Goal: Task Accomplishment & Management: Use online tool/utility

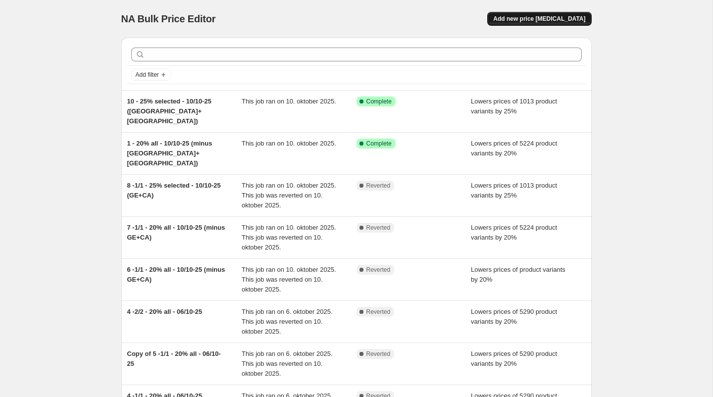
click at [545, 18] on span "Add new price [MEDICAL_DATA]" at bounding box center [539, 19] width 92 height 8
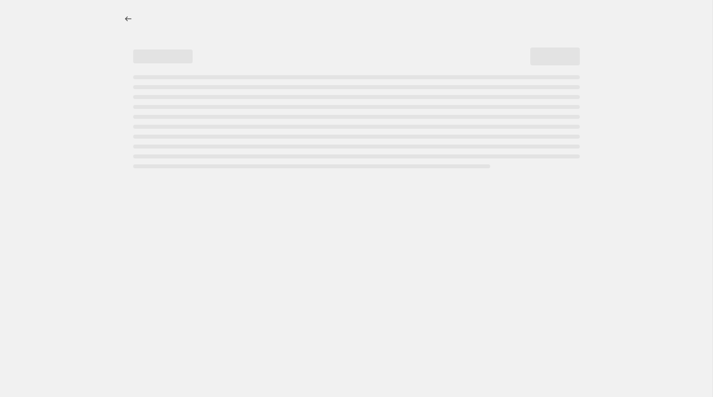
select select "percentage"
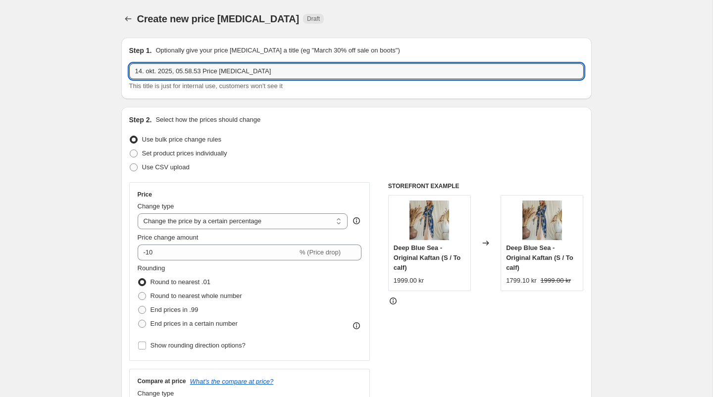
drag, startPoint x: 239, startPoint y: 71, endPoint x: 88, endPoint y: 71, distance: 150.9
click at [141, 72] on input "15/10-25" at bounding box center [356, 71] width 454 height 16
click at [184, 72] on input "14/10-25" at bounding box center [356, 71] width 454 height 16
drag, startPoint x: 161, startPoint y: 74, endPoint x: 121, endPoint y: 73, distance: 40.1
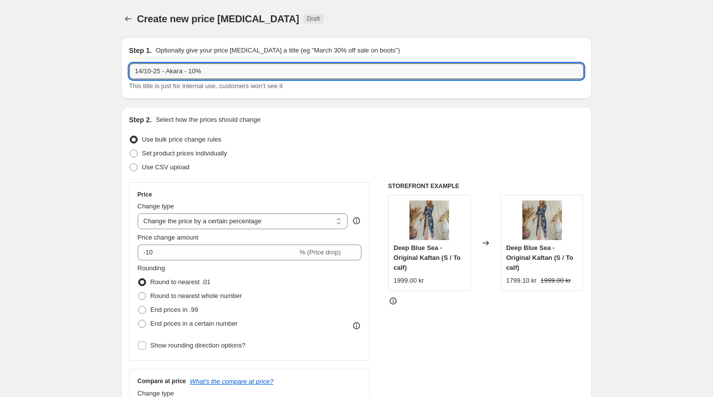
click at [121, 73] on div "Step 1. Optionally give your price [MEDICAL_DATA] a title (eg "March 30% off sa…" at bounding box center [356, 68] width 470 height 61
click at [215, 63] on input "1 - Akara - 10%" at bounding box center [356, 71] width 454 height 16
click at [214, 69] on input "1 - Akara - 10%" at bounding box center [356, 71] width 454 height 16
paste input "14/10-25"
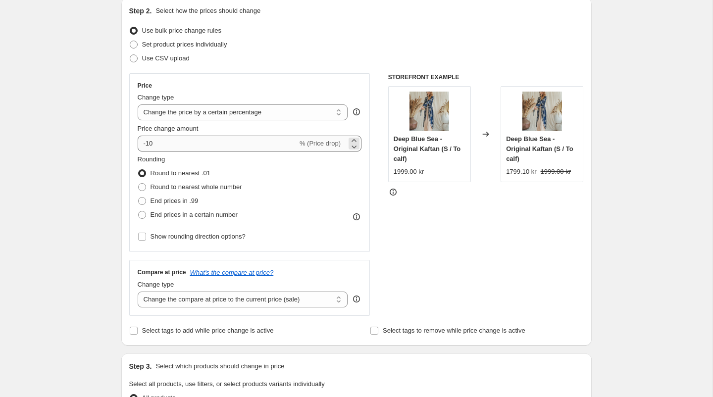
scroll to position [109, 0]
type input "1 - Akara - 10% - 14/10-25"
click at [161, 189] on span "Round to nearest whole number" at bounding box center [196, 186] width 92 height 7
click at [139, 183] on input "Round to nearest whole number" at bounding box center [138, 183] width 0 height 0
radio input "true"
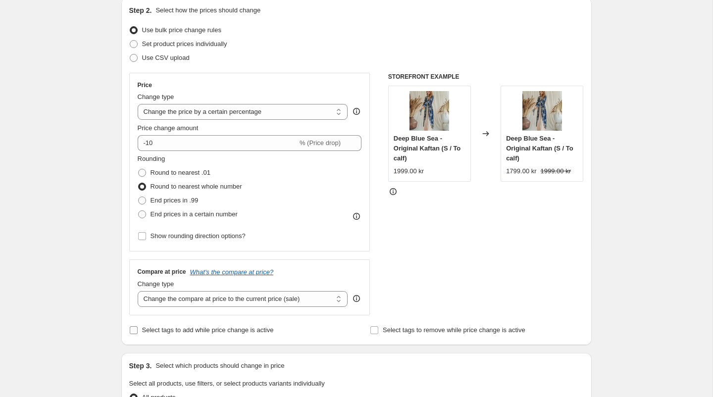
click at [188, 330] on span "Select tags to add while price change is active" at bounding box center [208, 329] width 132 height 7
click at [138, 330] on input "Select tags to add while price change is active" at bounding box center [134, 330] width 8 height 8
checkbox input "true"
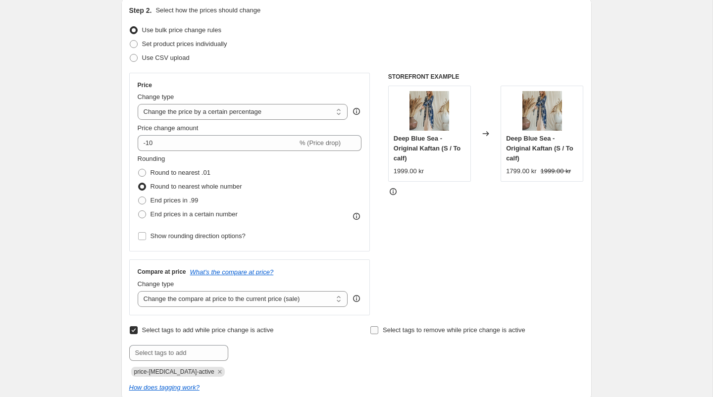
click at [372, 323] on label "Select tags to remove while price change is active" at bounding box center [447, 330] width 155 height 14
click at [372, 326] on input "Select tags to remove while price change is active" at bounding box center [374, 330] width 8 height 8
checkbox input "true"
click at [381, 340] on div "Select tags to remove while price change is active Submit" at bounding box center [476, 342] width 213 height 38
click at [381, 345] on input "text" at bounding box center [419, 353] width 99 height 16
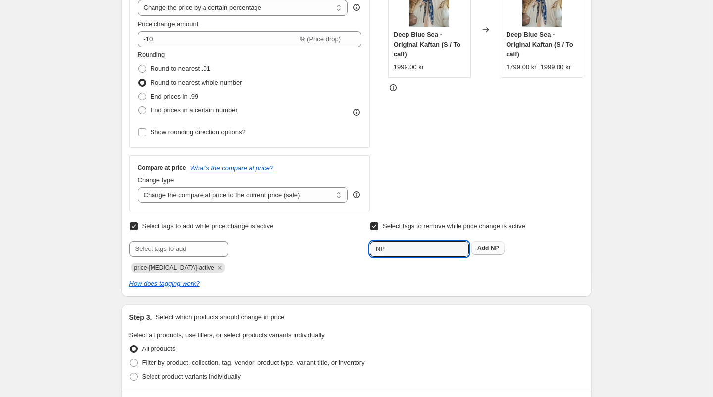
type input "NP"
click at [484, 247] on b "Add" at bounding box center [482, 247] width 11 height 7
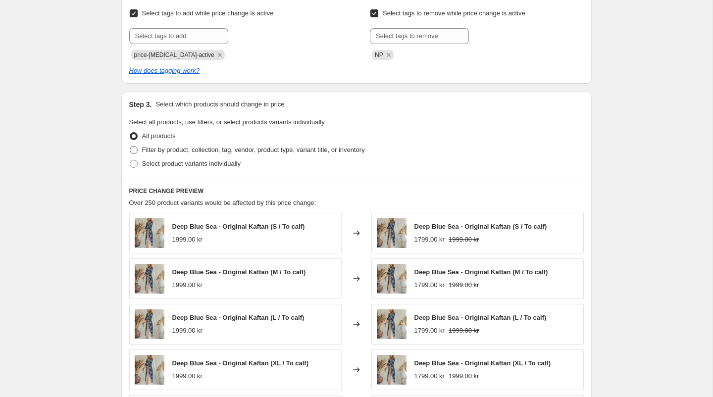
scroll to position [448, 0]
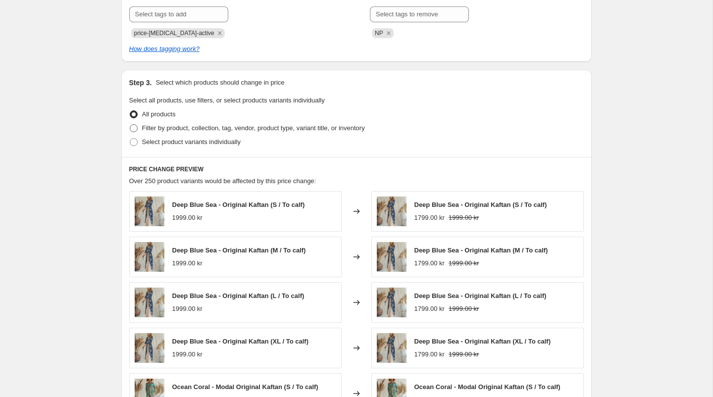
click at [245, 127] on span "Filter by product, collection, tag, vendor, product type, variant title, or inv…" at bounding box center [253, 127] width 223 height 7
click at [130, 125] on input "Filter by product, collection, tag, vendor, product type, variant title, or inv…" at bounding box center [130, 124] width 0 height 0
radio input "true"
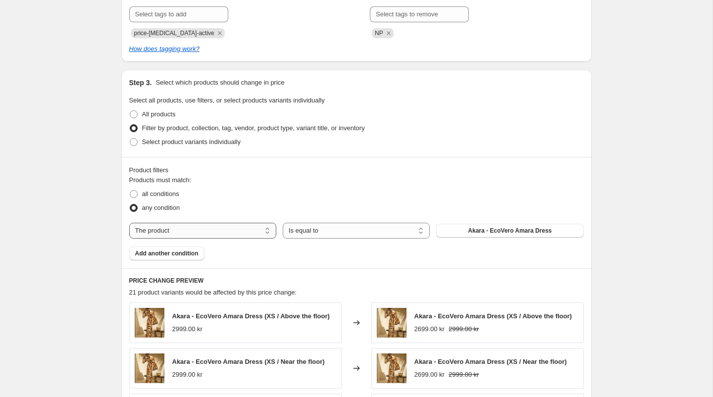
click at [262, 229] on select "The product The product's collection The product's tag The product's vendor The…" at bounding box center [202, 231] width 147 height 16
select select "tag"
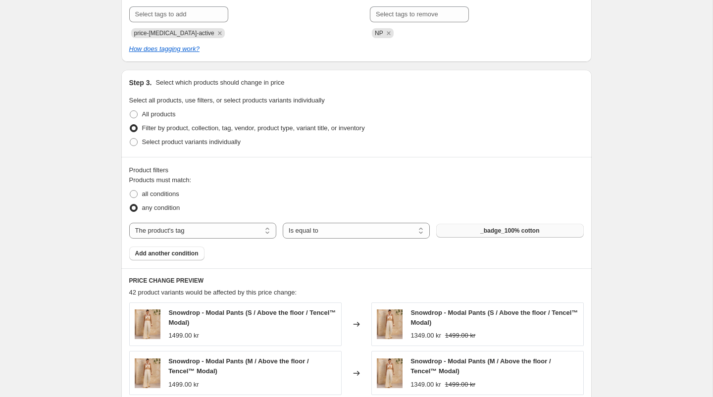
click at [463, 232] on button "_badge_100% cotton" at bounding box center [509, 231] width 147 height 14
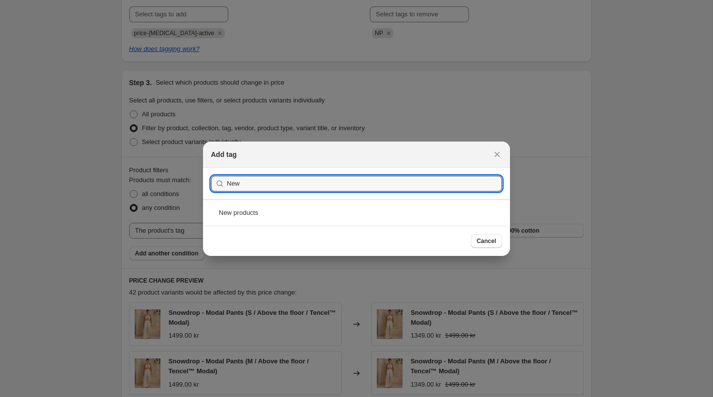
type input "New"
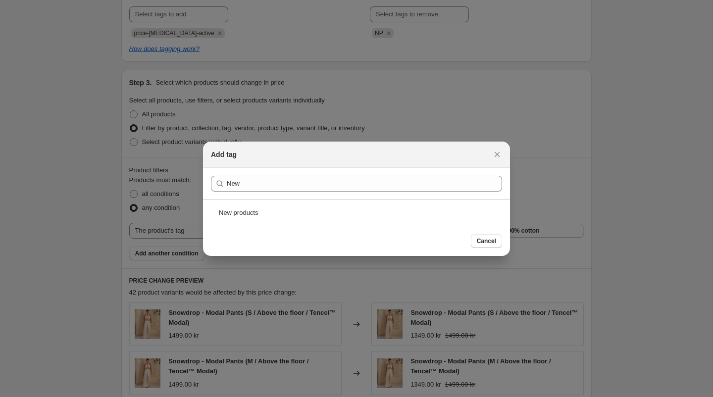
click at [432, 230] on div "Cancel" at bounding box center [356, 241] width 307 height 30
click at [432, 221] on div "New products" at bounding box center [356, 212] width 307 height 26
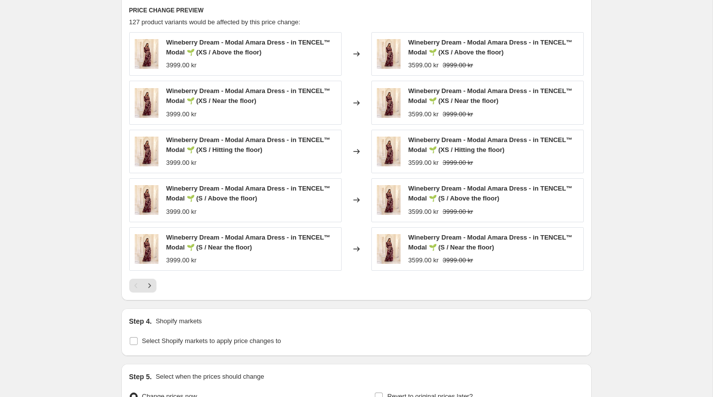
scroll to position [826, 0]
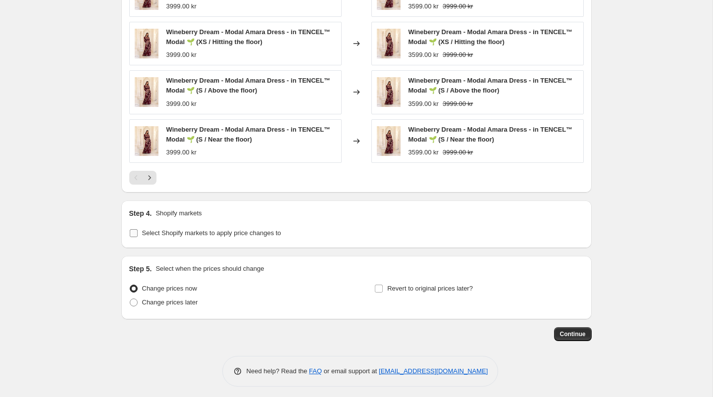
click at [262, 230] on span "Select Shopify markets to apply price changes to" at bounding box center [211, 232] width 139 height 7
click at [138, 230] on input "Select Shopify markets to apply price changes to" at bounding box center [134, 233] width 8 height 8
checkbox input "true"
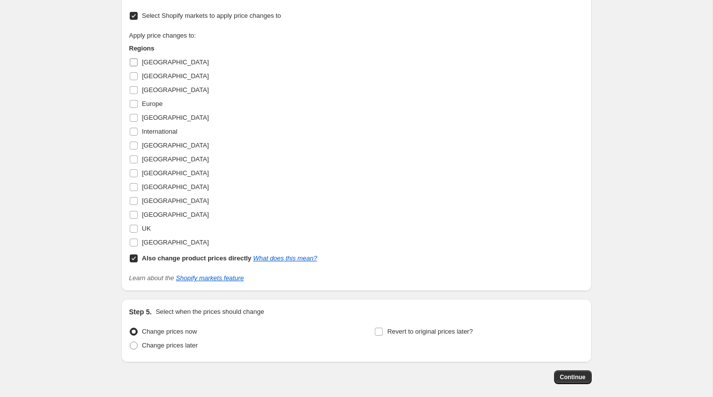
click at [139, 59] on label "[GEOGRAPHIC_DATA]" at bounding box center [169, 62] width 80 height 14
click at [138, 59] on input "[GEOGRAPHIC_DATA]" at bounding box center [134, 62] width 8 height 8
checkbox input "true"
click at [137, 79] on label "[GEOGRAPHIC_DATA]" at bounding box center [169, 76] width 80 height 14
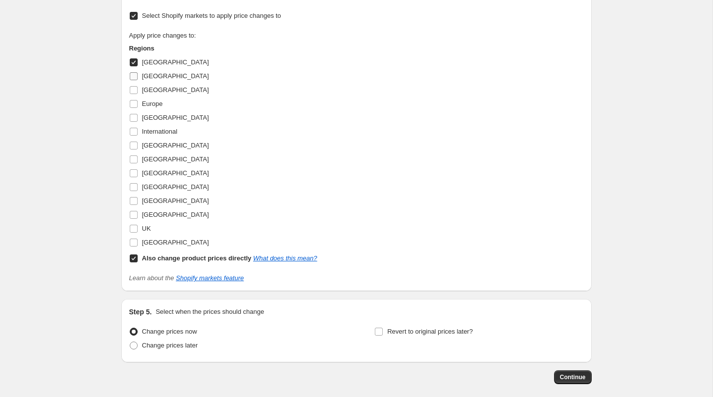
click at [137, 79] on input "[GEOGRAPHIC_DATA]" at bounding box center [134, 76] width 8 height 8
checkbox input "true"
click at [137, 88] on span at bounding box center [133, 90] width 9 height 9
click at [137, 88] on input "[GEOGRAPHIC_DATA]" at bounding box center [134, 90] width 8 height 8
checkbox input "true"
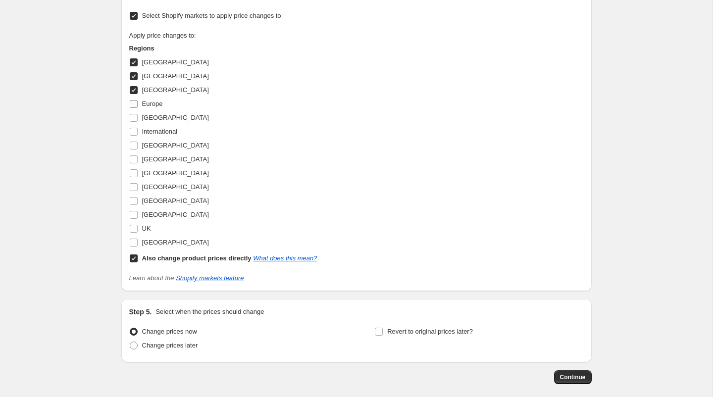
click at [137, 97] on label "Europe" at bounding box center [146, 104] width 34 height 14
click at [137, 100] on input "Europe" at bounding box center [134, 104] width 8 height 8
checkbox input "true"
click at [137, 113] on span at bounding box center [133, 117] width 9 height 9
click at [137, 114] on input "[GEOGRAPHIC_DATA]" at bounding box center [134, 118] width 8 height 8
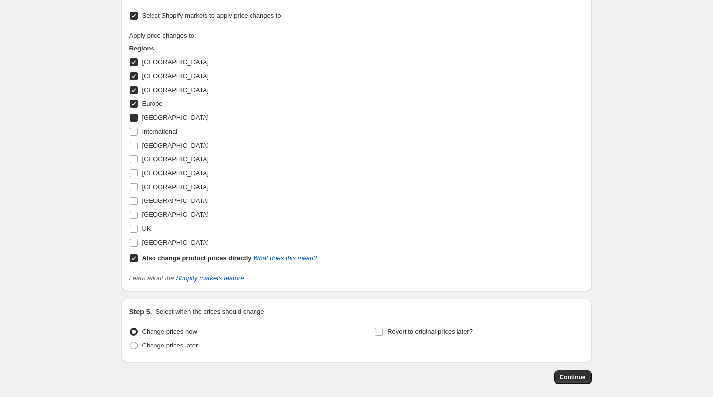
checkbox input "true"
click at [137, 128] on input "International" at bounding box center [134, 132] width 8 height 8
checkbox input "true"
click at [137, 142] on input "[GEOGRAPHIC_DATA]" at bounding box center [134, 146] width 8 height 8
checkbox input "true"
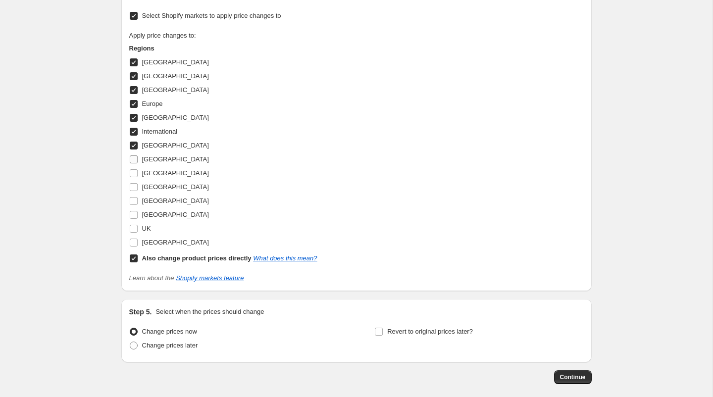
click at [137, 158] on input "[GEOGRAPHIC_DATA]" at bounding box center [134, 159] width 8 height 8
checkbox input "true"
click at [137, 169] on input "[GEOGRAPHIC_DATA]" at bounding box center [134, 173] width 8 height 8
checkbox input "true"
click at [137, 183] on input "[GEOGRAPHIC_DATA]" at bounding box center [134, 187] width 8 height 8
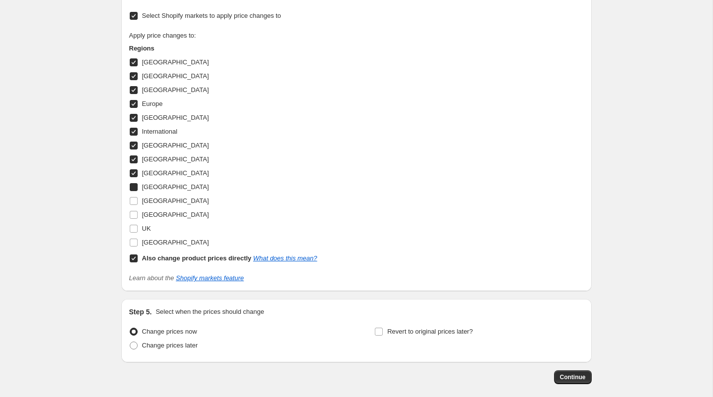
checkbox input "true"
click at [137, 197] on input "[GEOGRAPHIC_DATA]" at bounding box center [134, 201] width 8 height 8
checkbox input "true"
click at [137, 208] on label "[GEOGRAPHIC_DATA]" at bounding box center [169, 215] width 80 height 14
click at [137, 211] on input "[GEOGRAPHIC_DATA]" at bounding box center [134, 215] width 8 height 8
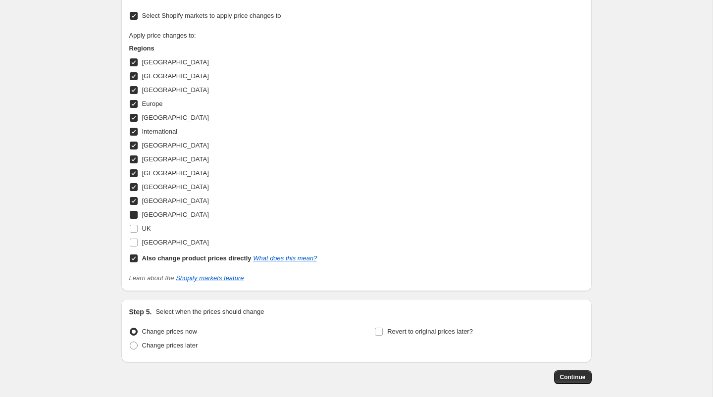
checkbox input "true"
click at [137, 225] on input "UK" at bounding box center [134, 229] width 8 height 8
checkbox input "true"
click at [137, 239] on input "[GEOGRAPHIC_DATA]" at bounding box center [134, 243] width 8 height 8
checkbox input "true"
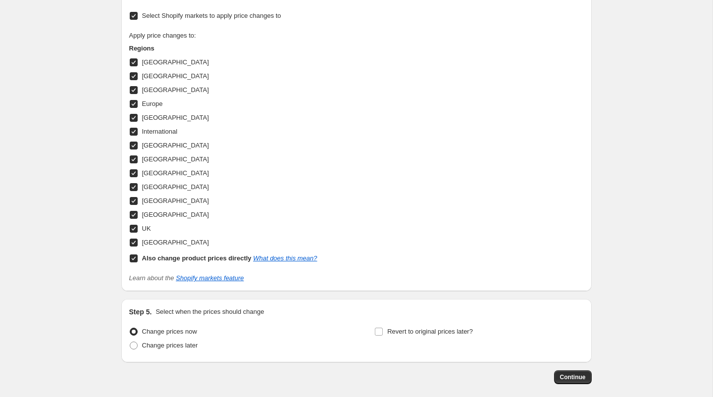
click at [137, 254] on input "Also change product prices directly What does this mean?" at bounding box center [134, 258] width 8 height 8
checkbox input "false"
select select "56638996824"
click at [570, 376] on span "Continue" at bounding box center [573, 377] width 26 height 8
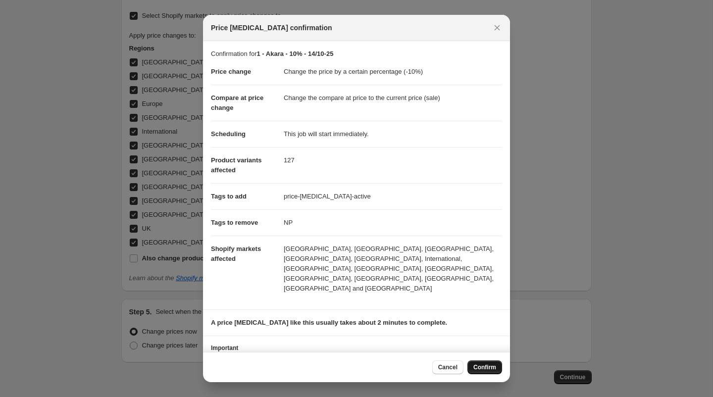
click at [492, 369] on span "Confirm" at bounding box center [484, 367] width 23 height 8
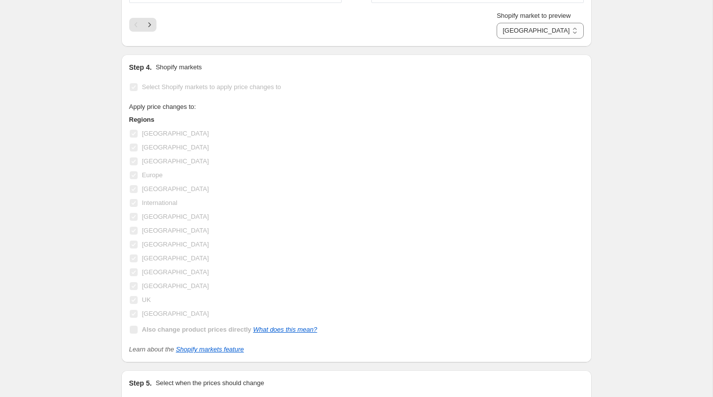
scroll to position [1083, 0]
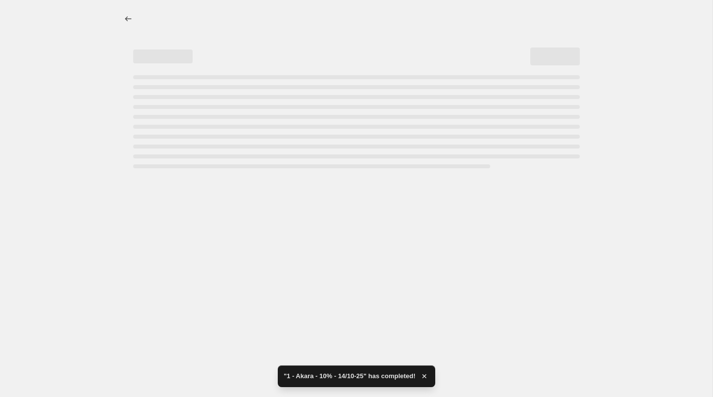
select select "percentage"
select select "tag"
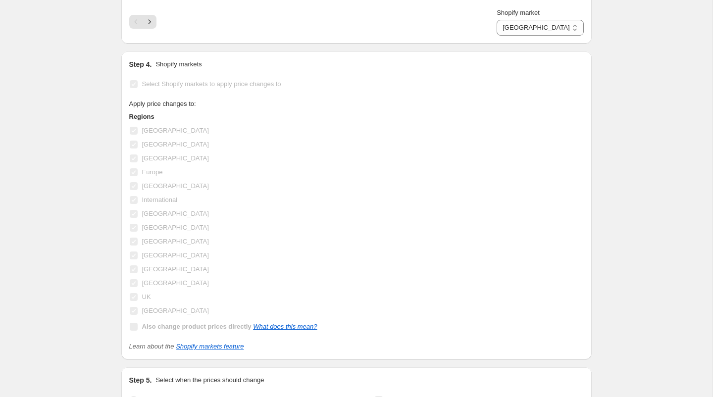
scroll to position [0, 0]
